Goal: Find specific page/section: Find specific page/section

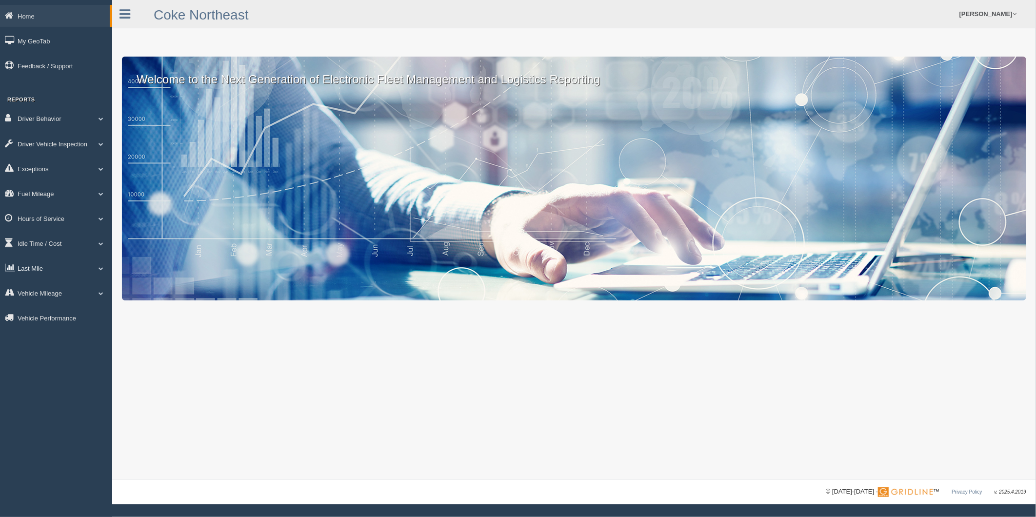
click at [42, 276] on link "Last Mile" at bounding box center [56, 268] width 112 height 22
click at [59, 312] on link "Zone Editor" at bounding box center [64, 308] width 92 height 18
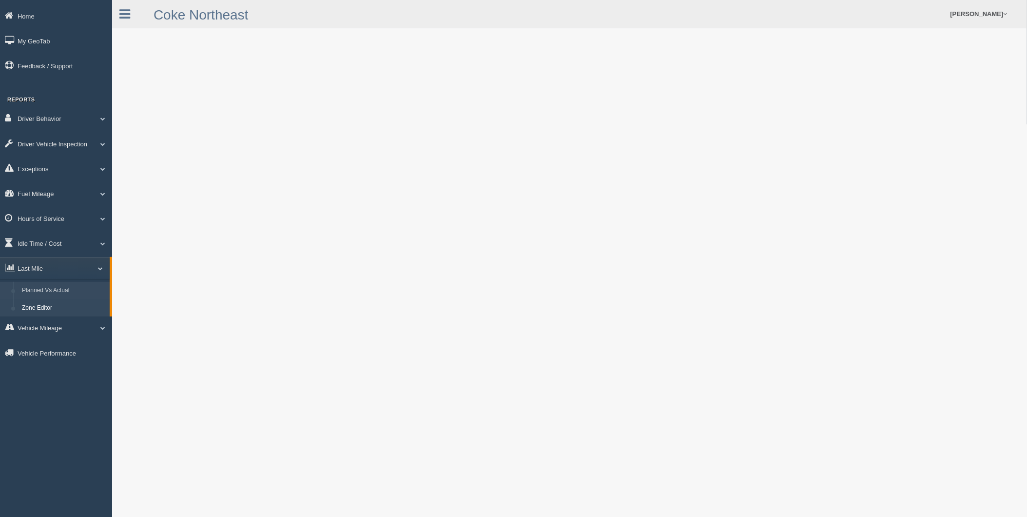
click at [29, 298] on link "Planned Vs Actual" at bounding box center [64, 291] width 92 height 18
click at [53, 311] on link "Zone Editor" at bounding box center [64, 308] width 92 height 18
